Goal: Transaction & Acquisition: Book appointment/travel/reservation

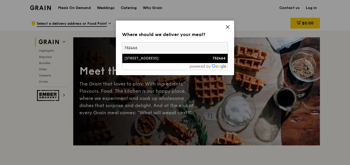
click at [194, 53] on input "752466" at bounding box center [174, 47] width 105 height 11
type input "752466"
click at [193, 55] on li "466B Sembawang Drive 752466" at bounding box center [174, 58] width 105 height 9
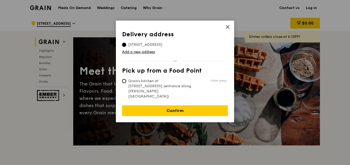
click at [134, 83] on span "Grain's kitchen at 5 Burn Road #05-01 (entrance along Harrison Road)" at bounding box center [160, 88] width 77 height 21
click at [126, 83] on input "Grain's kitchen at 5 Burn Road #05-01 (entrance along Harrison Road) 14km away" at bounding box center [124, 81] width 4 height 4
radio input "true"
click at [126, 45] on input "466B Sembawang Drive, 752466" at bounding box center [124, 45] width 4 height 4
radio input "true"
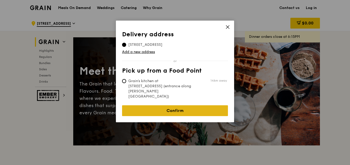
click at [180, 105] on link "Confirm" at bounding box center [175, 110] width 106 height 11
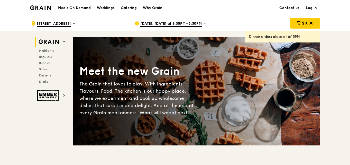
click at [75, 9] on h1 "Meals On Demand" at bounding box center [74, 7] width 33 height 5
click at [131, 7] on div "Catering" at bounding box center [129, 7] width 16 height 15
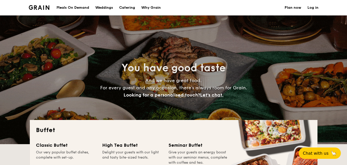
select select
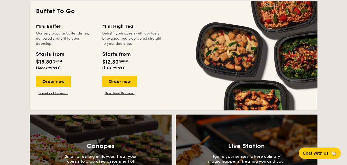
scroll to position [283, 0]
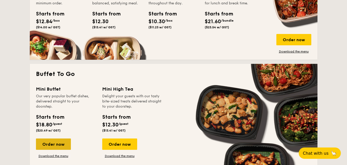
click at [61, 144] on div "Order now" at bounding box center [53, 143] width 35 height 11
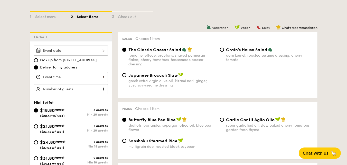
scroll to position [129, 0]
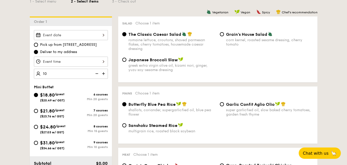
type input "20 guests"
click at [99, 72] on div "20 guests" at bounding box center [71, 74] width 74 height 10
click at [98, 72] on img at bounding box center [97, 74] width 8 height 10
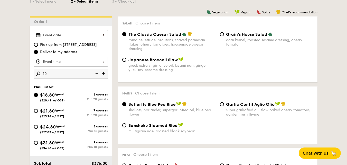
click at [96, 73] on img at bounding box center [97, 74] width 8 height 10
click at [60, 59] on div at bounding box center [71, 62] width 74 height 10
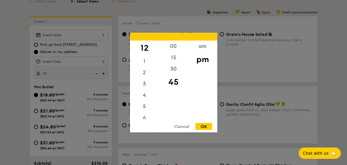
click at [181, 127] on div "Cancel" at bounding box center [181, 126] width 25 height 7
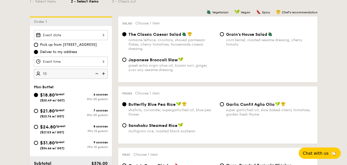
click at [48, 37] on div at bounding box center [71, 35] width 74 height 10
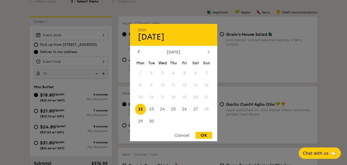
click at [208, 52] on icon at bounding box center [209, 51] width 2 height 3
click at [208, 51] on icon at bounding box center [209, 51] width 2 height 3
click at [137, 52] on div at bounding box center [138, 51] width 5 height 5
click at [206, 52] on div "October 2025" at bounding box center [173, 51] width 87 height 5
click at [208, 53] on icon at bounding box center [209, 51] width 2 height 3
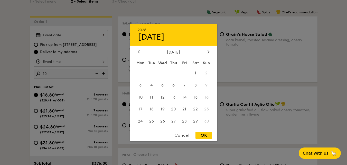
click at [184, 135] on div "Cancel" at bounding box center [181, 135] width 25 height 7
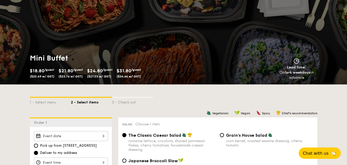
scroll to position [0, 0]
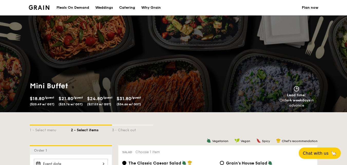
drag, startPoint x: 221, startPoint y: 1, endPoint x: 10, endPoint y: 14, distance: 211.4
click at [10, 14] on div "Meals On Demand Weddings Catering Why Grain Plan now" at bounding box center [173, 7] width 347 height 15
click at [42, 7] on img at bounding box center [39, 7] width 21 height 5
